Goal: Find specific page/section: Find specific page/section

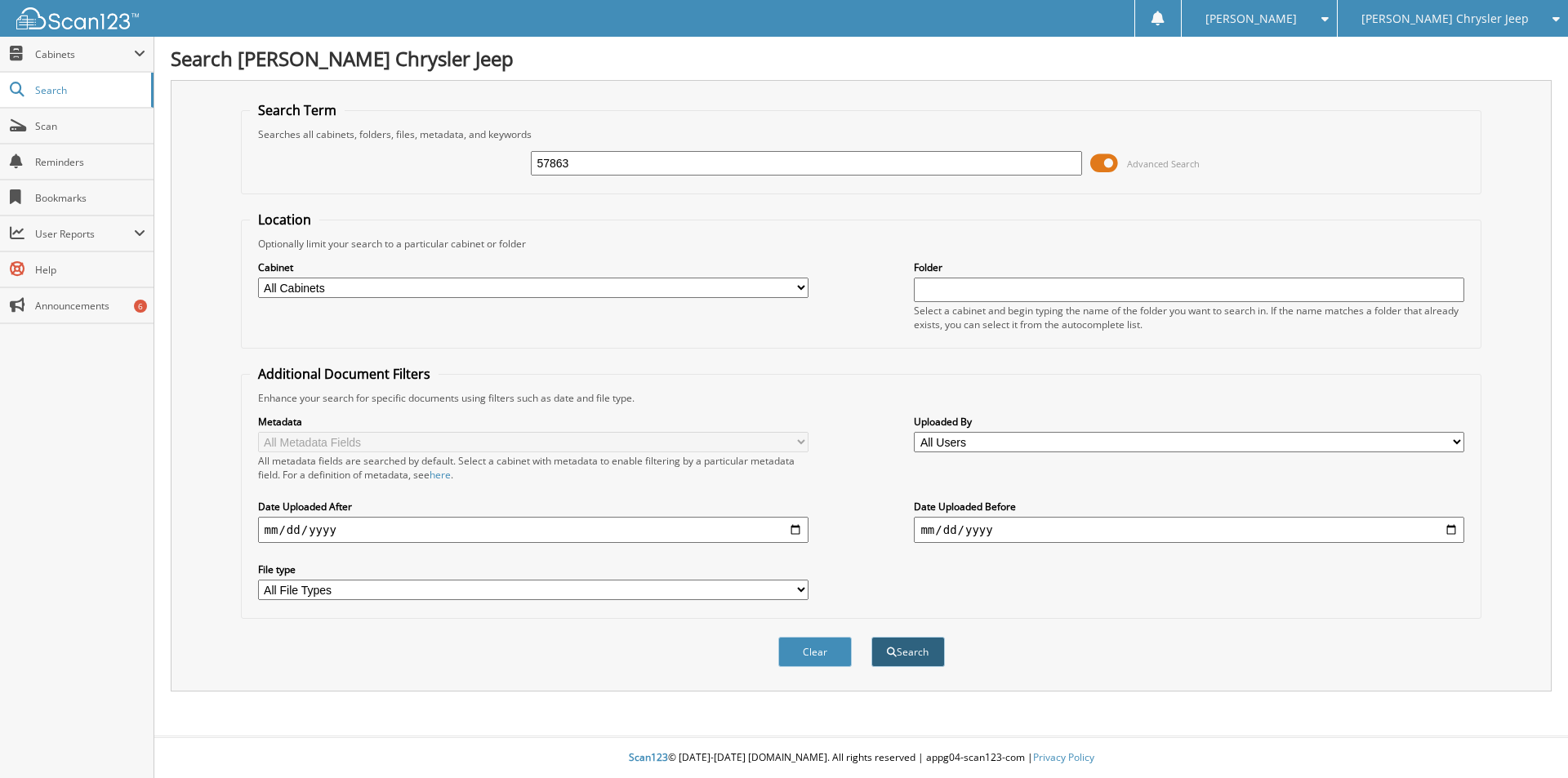
type input "57863"
click at [909, 651] on button "Search" at bounding box center [908, 652] width 73 height 30
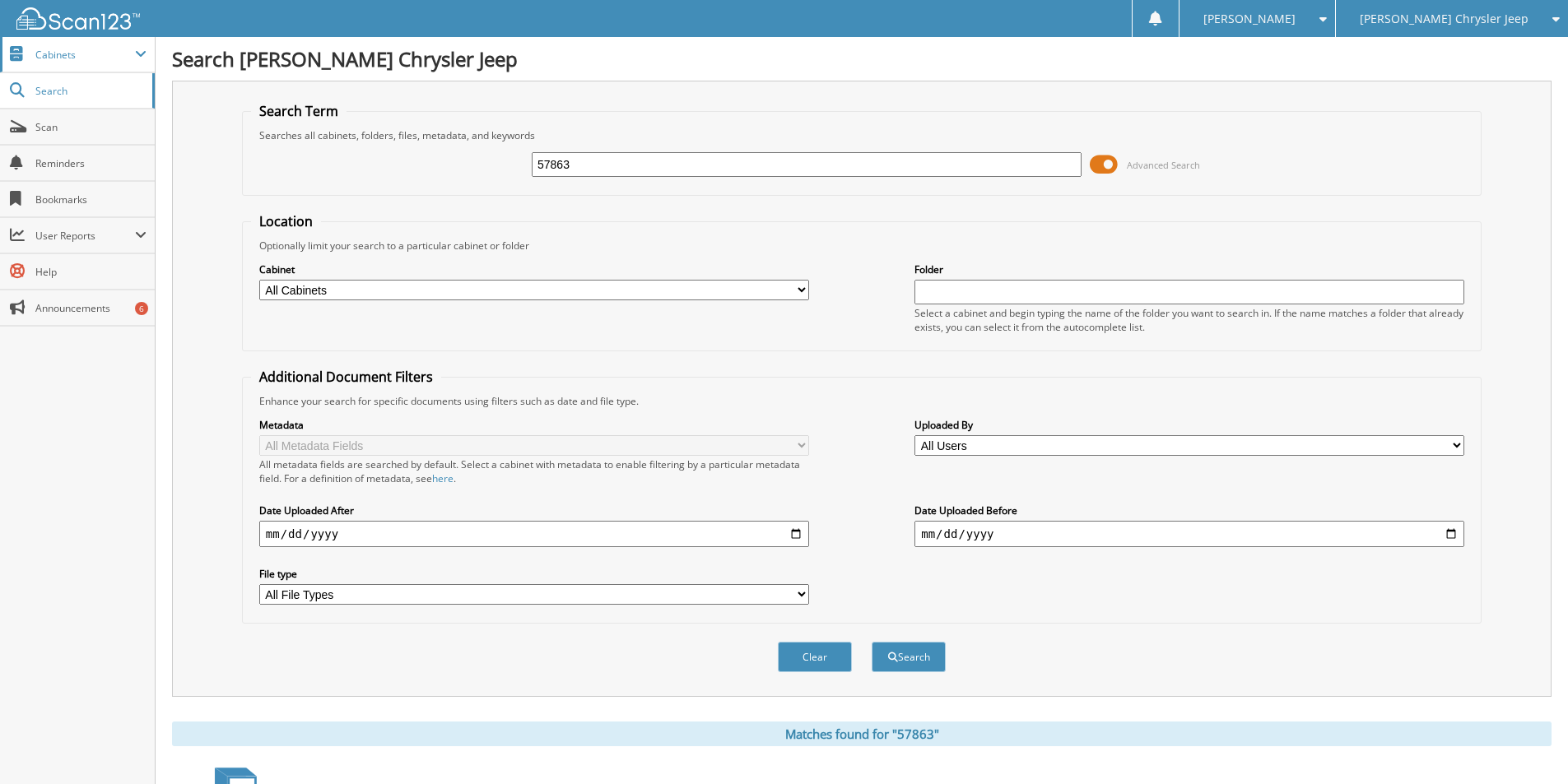
drag, startPoint x: 590, startPoint y: 164, endPoint x: 139, endPoint y: 66, distance: 461.5
type input "55944"
click at [910, 657] on button "Search" at bounding box center [909, 657] width 74 height 30
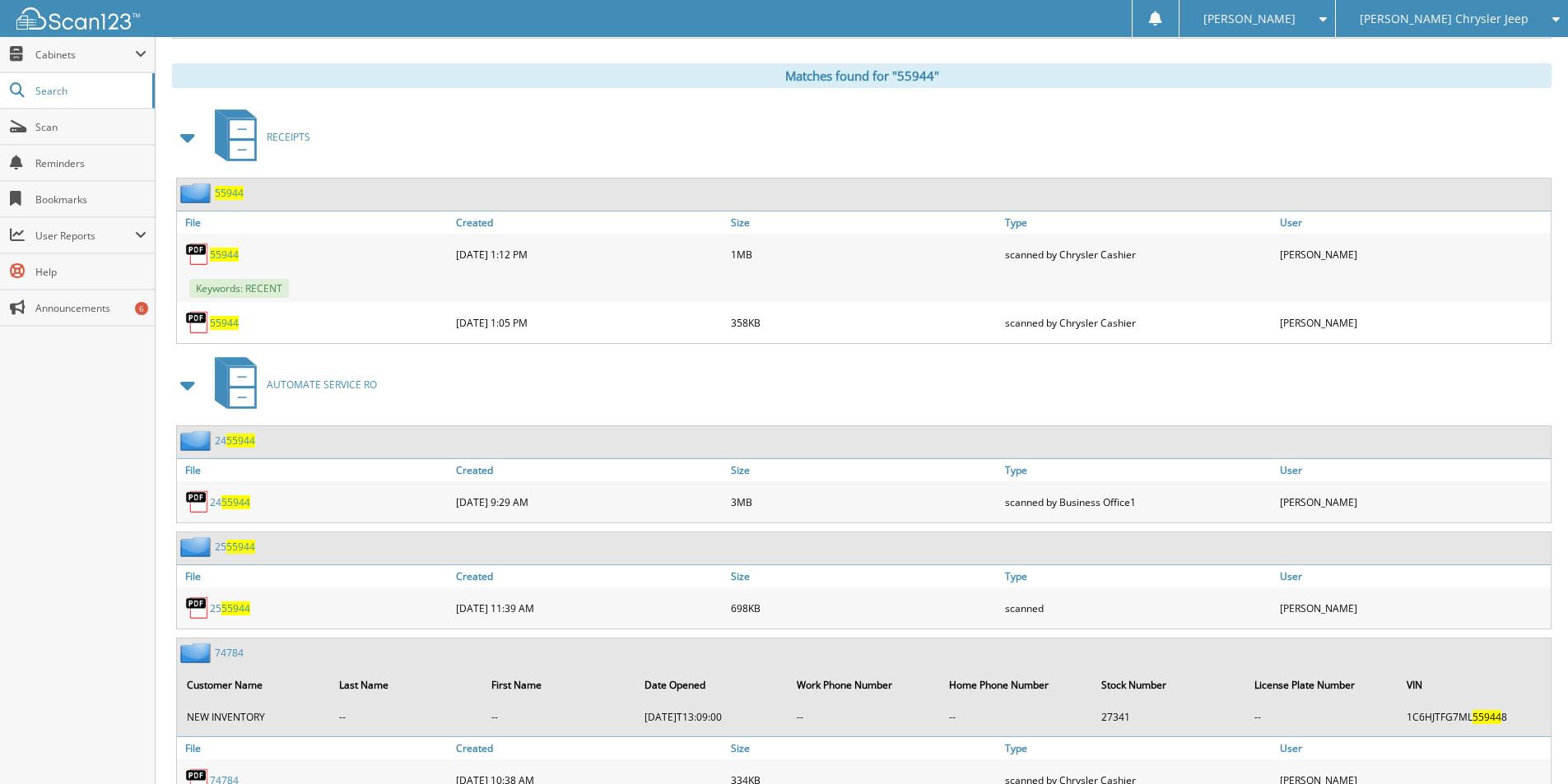
scroll to position [905, 0]
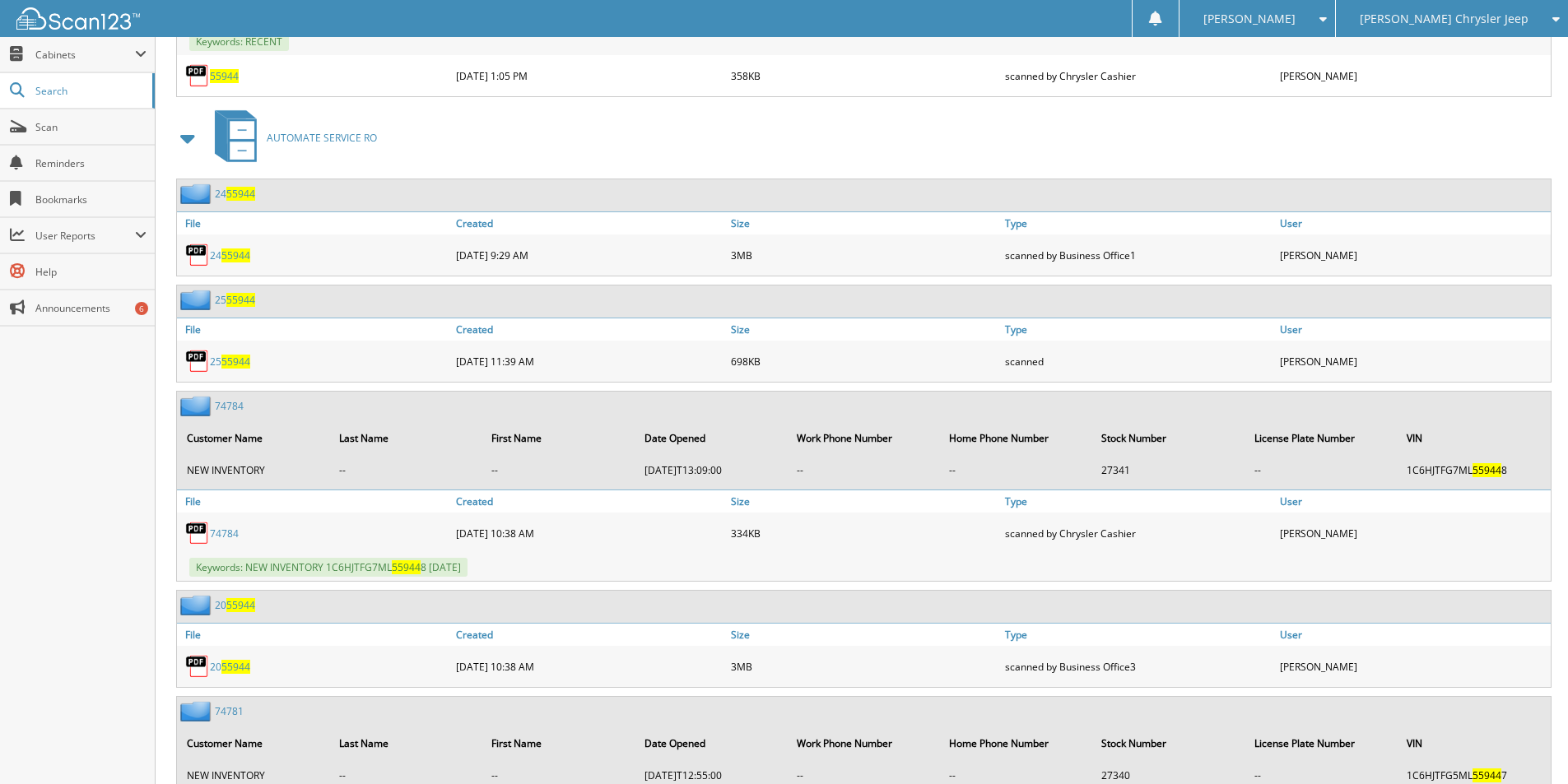
click at [229, 257] on span "55944" at bounding box center [235, 256] width 28 height 14
click at [236, 364] on span "55944" at bounding box center [235, 361] width 28 height 14
click at [237, 363] on span "55944" at bounding box center [235, 361] width 28 height 14
click at [232, 256] on span "55944" at bounding box center [235, 256] width 28 height 14
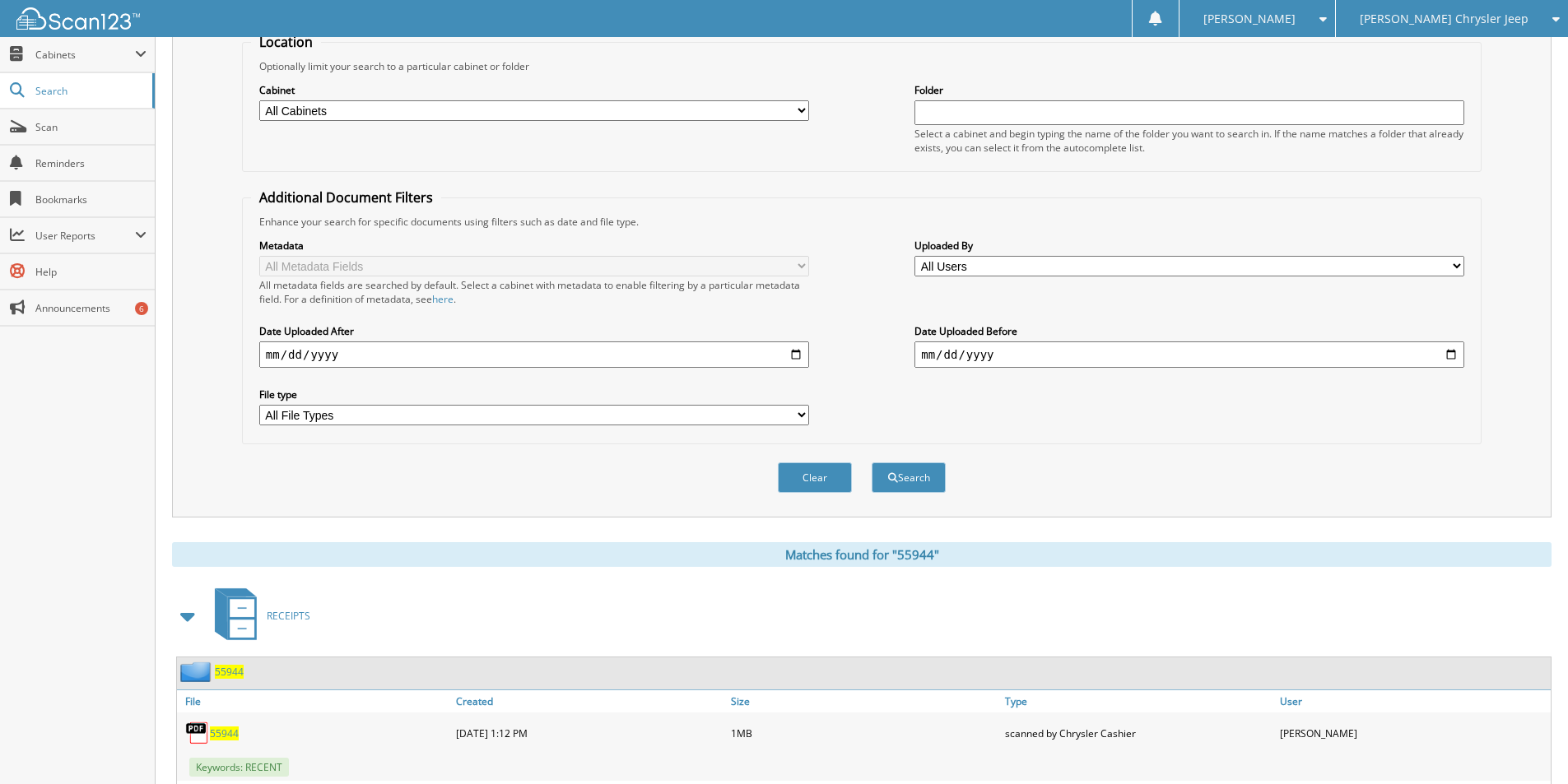
scroll to position [0, 0]
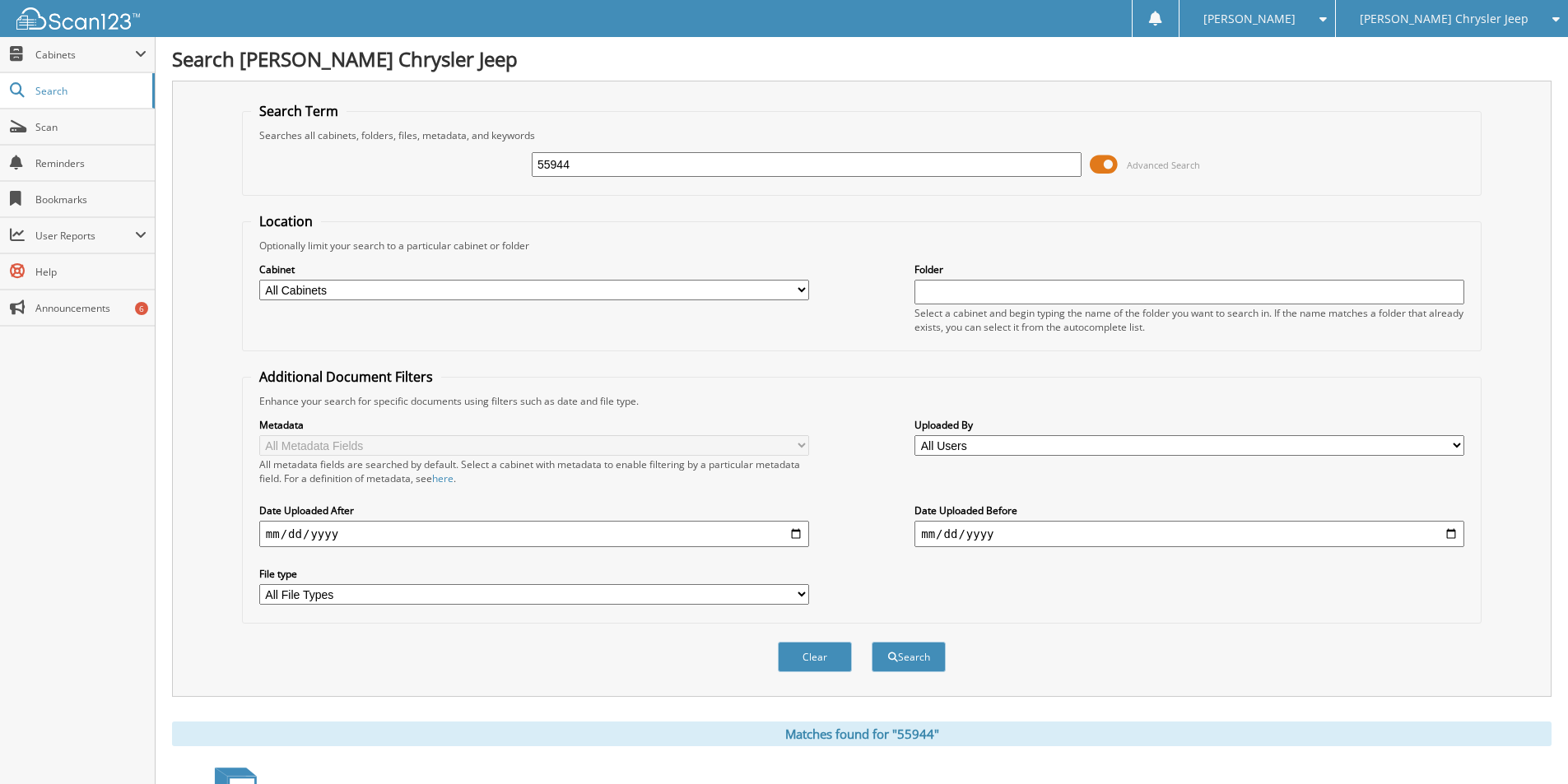
drag, startPoint x: 573, startPoint y: 165, endPoint x: 314, endPoint y: 120, distance: 262.9
click at [318, 123] on fieldset "Search Term Searches all cabinets, folders, files, metadata, and keywords 55944…" at bounding box center [861, 149] width 1239 height 94
type input "55944"
click at [910, 654] on button "Search" at bounding box center [909, 657] width 74 height 30
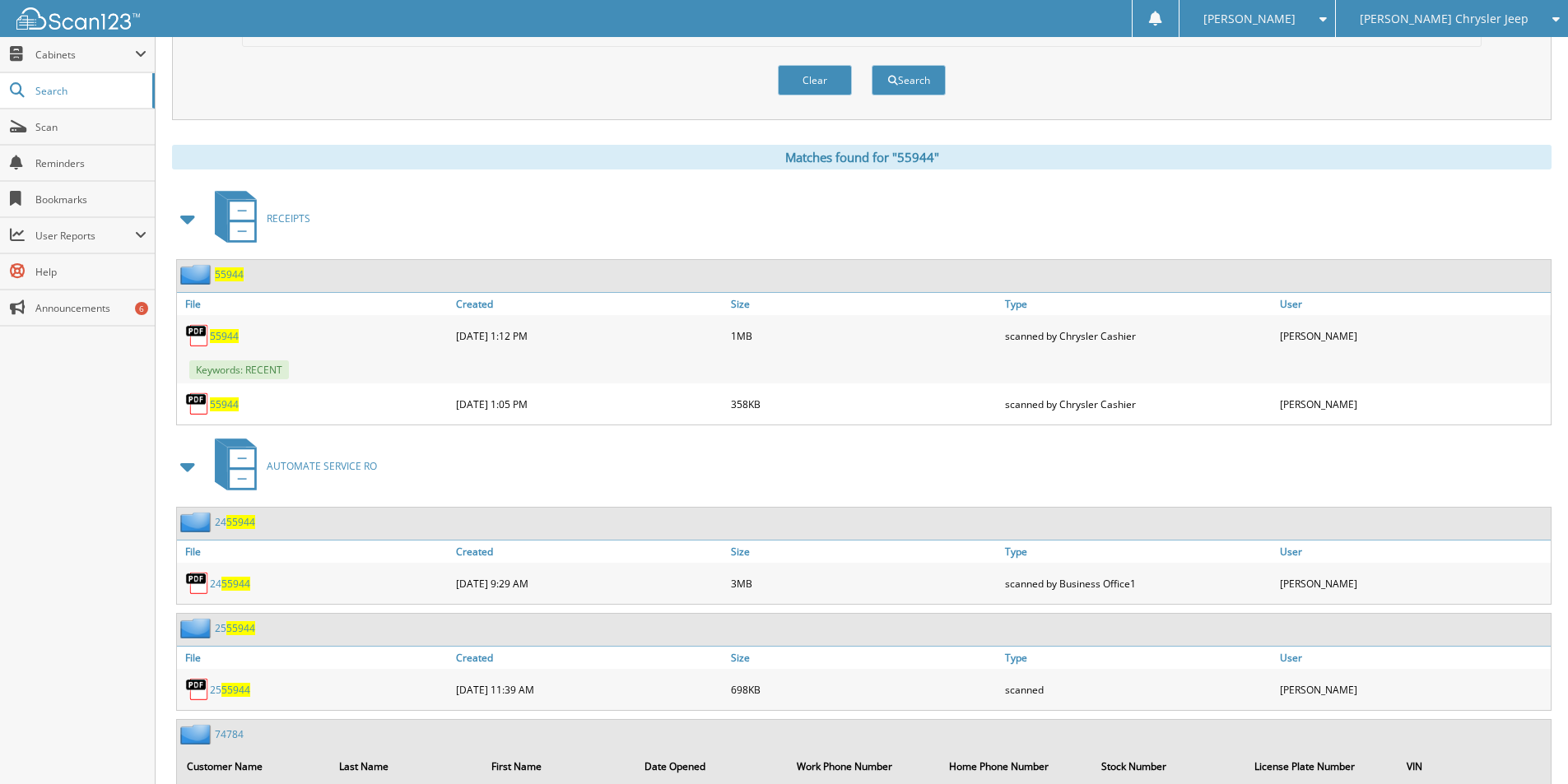
scroll to position [823, 0]
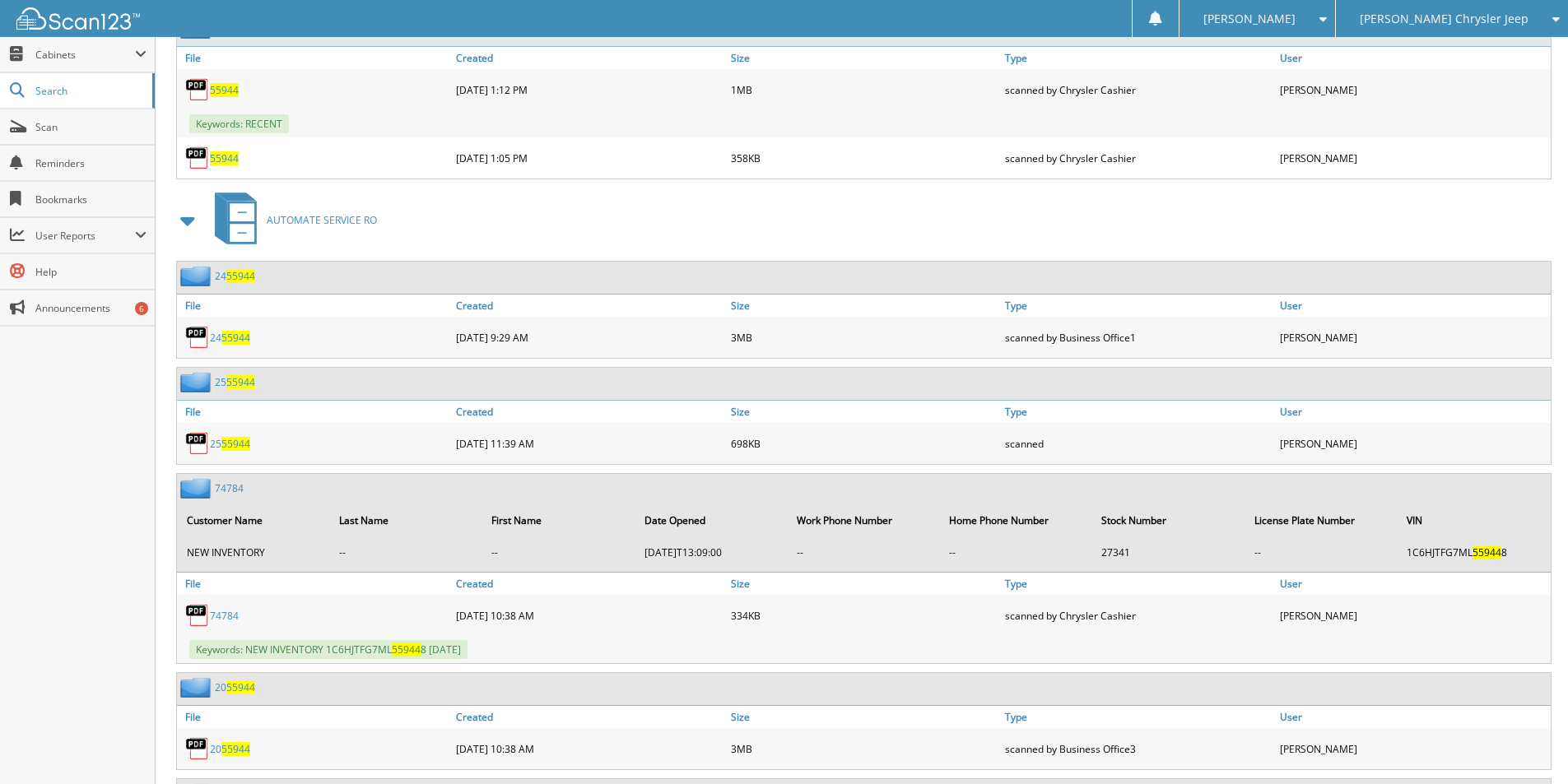
click at [239, 337] on span "55944" at bounding box center [235, 337] width 28 height 14
click at [231, 443] on span "55944" at bounding box center [235, 444] width 28 height 14
click at [234, 332] on span "55944" at bounding box center [235, 337] width 28 height 14
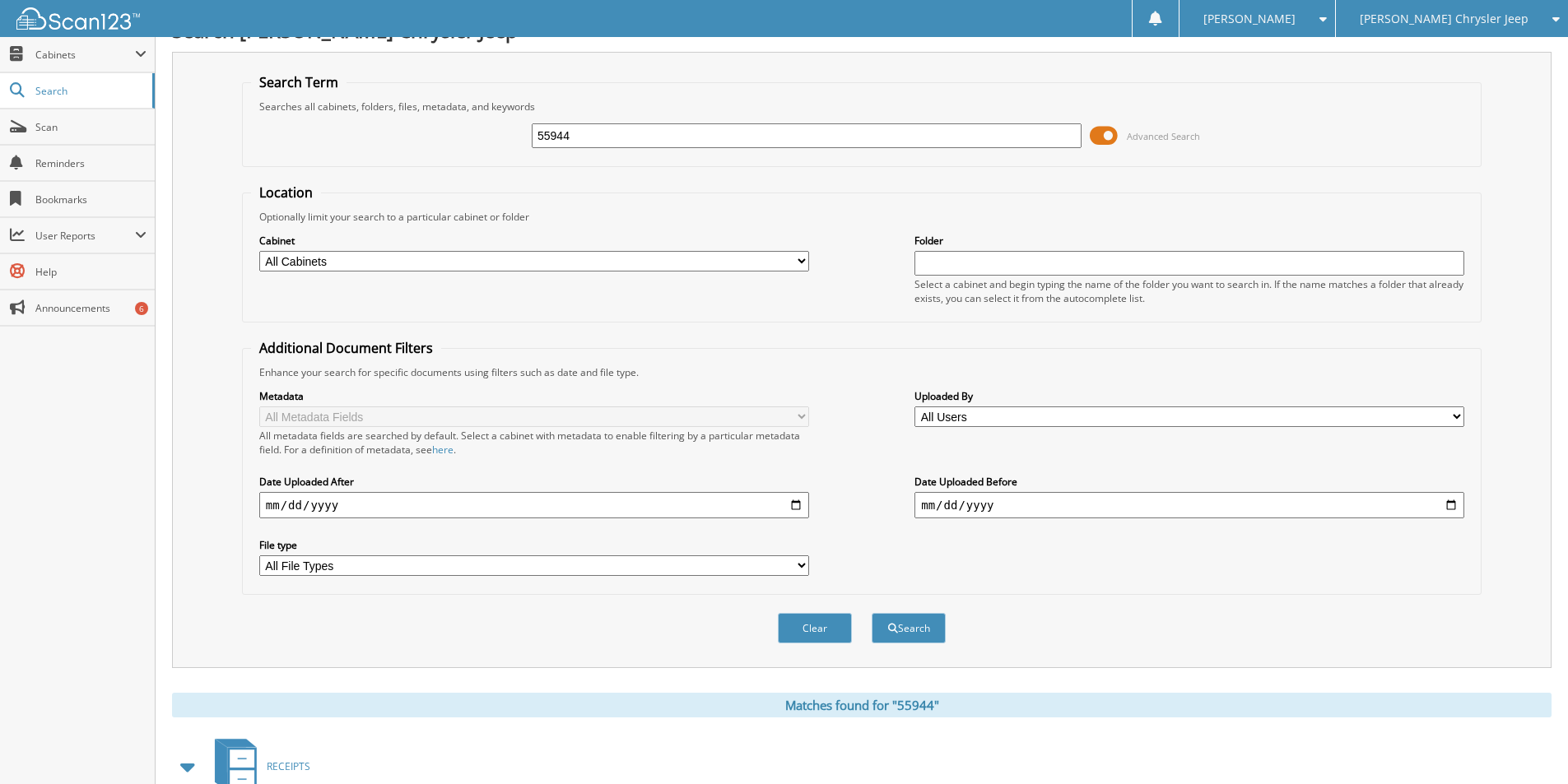
scroll to position [0, 0]
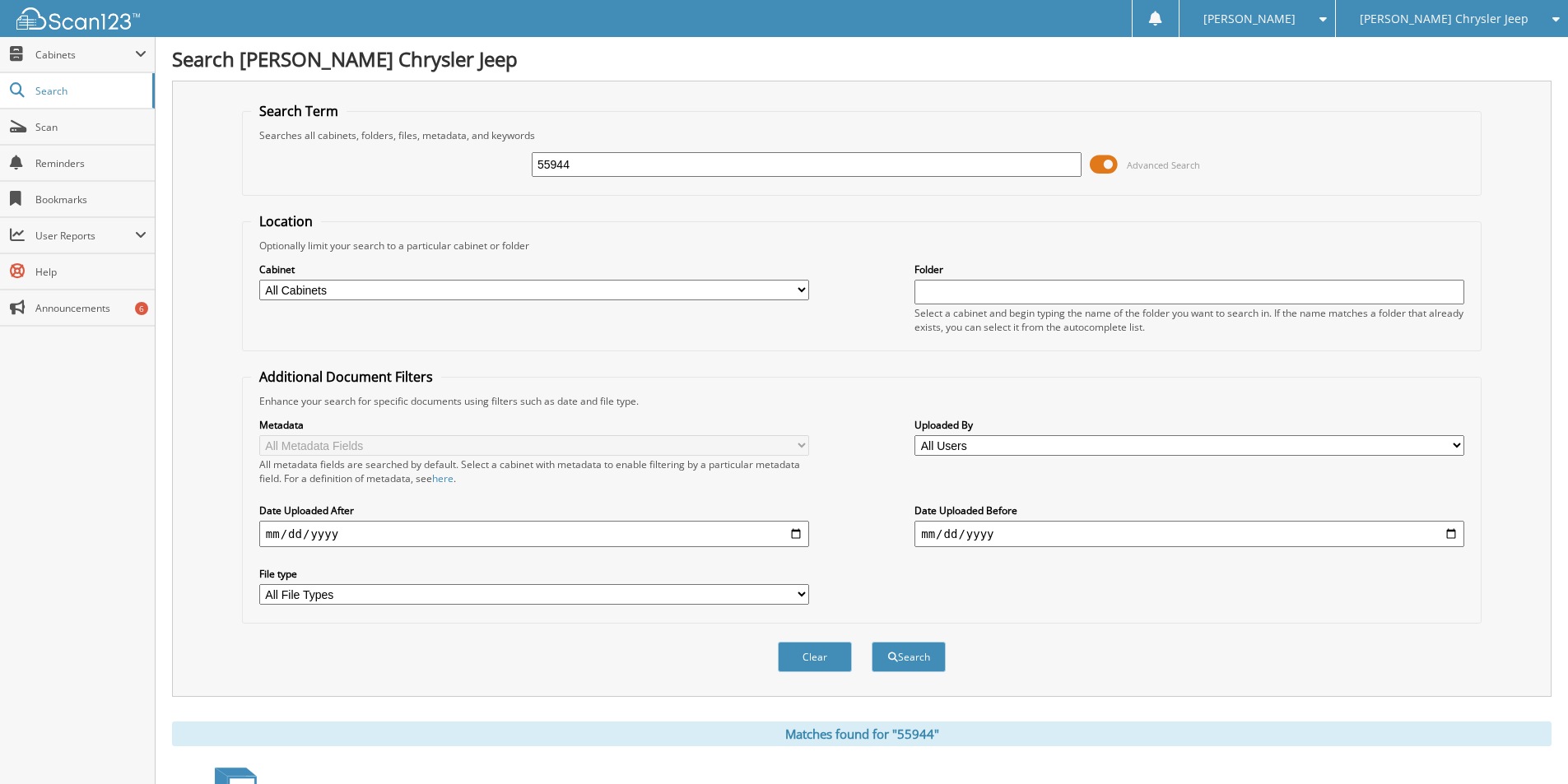
drag, startPoint x: 587, startPoint y: 164, endPoint x: 551, endPoint y: 85, distance: 86.8
click at [227, 90] on div "Search Term Searches all cabinets, folders, files, metadata, and keywords 55944…" at bounding box center [861, 389] width 1380 height 616
type input "61128"
click at [872, 642] on button "Search" at bounding box center [909, 657] width 74 height 30
